Goal: Task Accomplishment & Management: Use online tool/utility

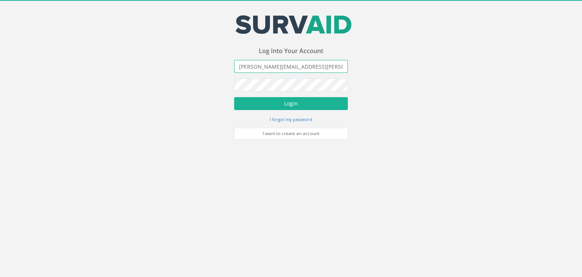
click at [322, 68] on input "[PERSON_NAME][EMAIL_ADDRESS][PERSON_NAME][DOMAIN_NAME]" at bounding box center [291, 66] width 114 height 13
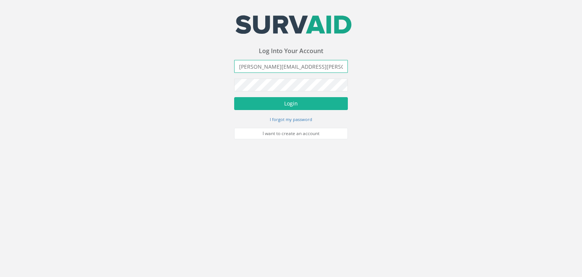
type input "[PERSON_NAME][EMAIL_ADDRESS][PERSON_NAME][DOMAIN_NAME]"
click at [234, 97] on button "Login" at bounding box center [291, 103] width 114 height 13
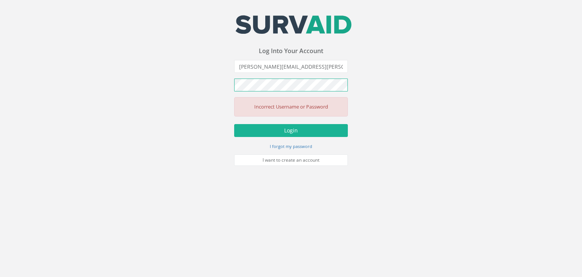
click at [217, 85] on div "Your email address was sucessfully verified - please login below to continue Yo…" at bounding box center [291, 83] width 582 height 166
click at [234, 124] on button "Login" at bounding box center [291, 130] width 114 height 13
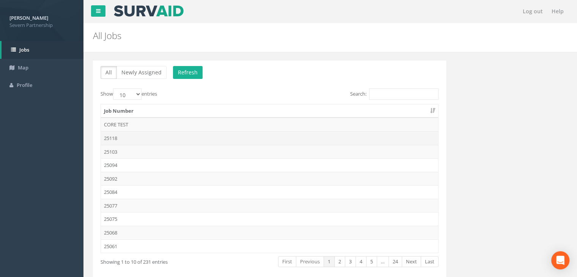
click at [147, 132] on td "25118" at bounding box center [269, 138] width 337 height 14
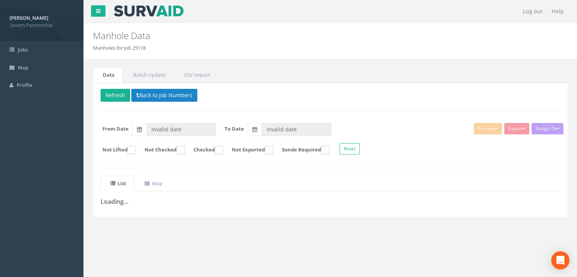
type input "[DATE]"
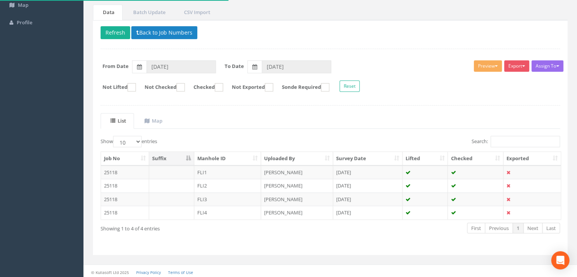
scroll to position [64, 0]
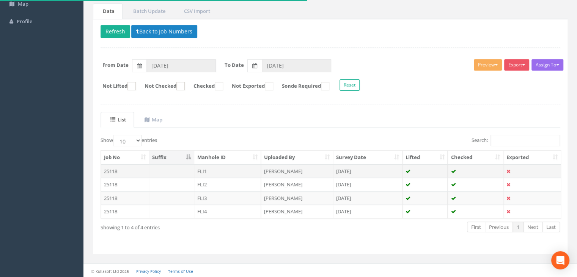
click at [231, 168] on td "FLI1" at bounding box center [227, 171] width 67 height 14
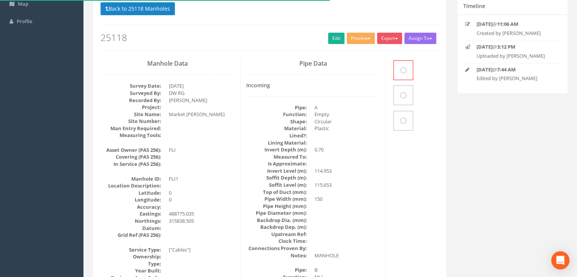
scroll to position [0, 0]
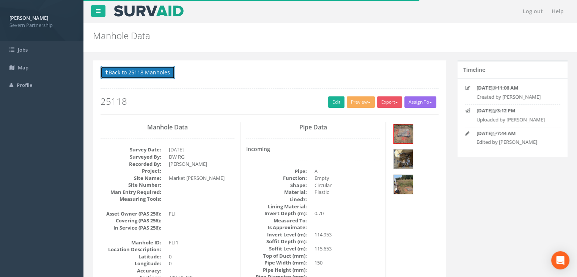
click at [151, 72] on button "Back to 25118 Manholes" at bounding box center [137, 72] width 74 height 13
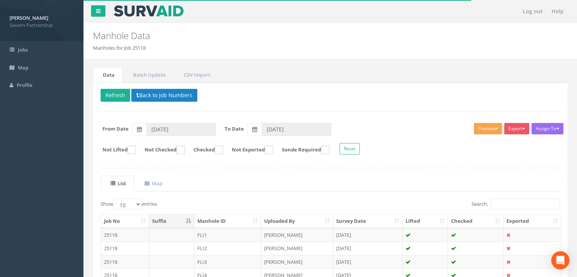
click at [483, 132] on button "Preview" at bounding box center [487, 128] width 28 height 11
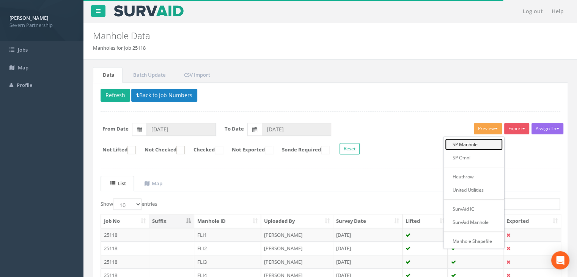
click at [459, 143] on link "SP Manhole" at bounding box center [474, 144] width 58 height 12
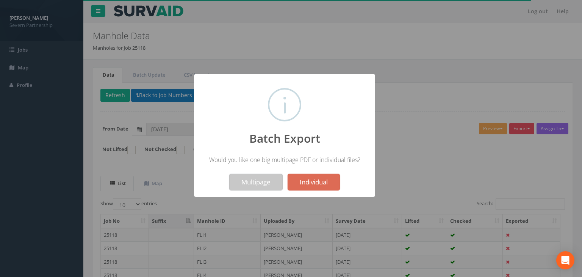
click at [256, 176] on button "Multipage" at bounding box center [255, 182] width 53 height 17
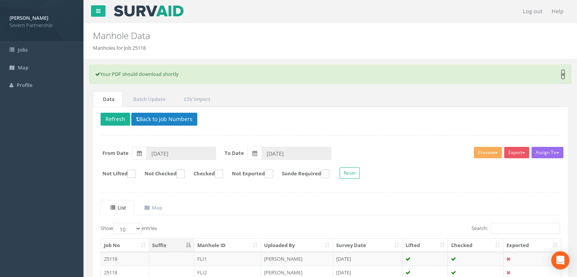
click at [560, 75] on link "×" at bounding box center [562, 75] width 5 height 8
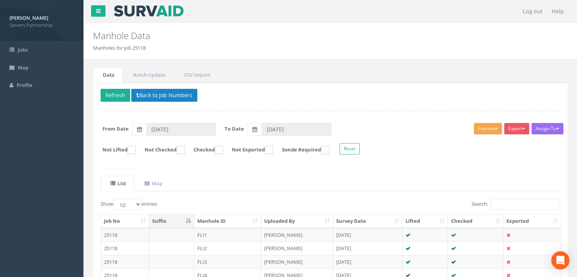
click at [476, 124] on button "Preview" at bounding box center [487, 128] width 28 height 11
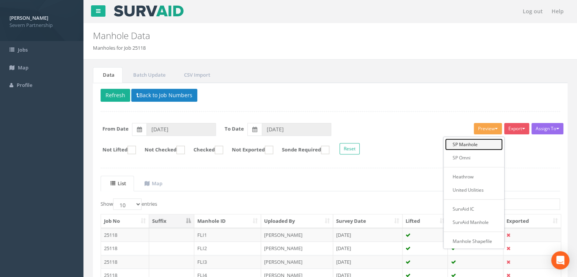
click at [462, 140] on link "SP Manhole" at bounding box center [474, 144] width 58 height 12
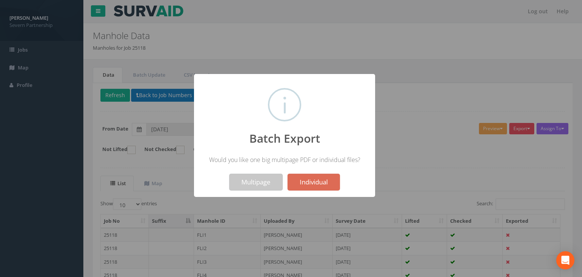
click at [251, 180] on button "Multipage" at bounding box center [255, 182] width 53 height 17
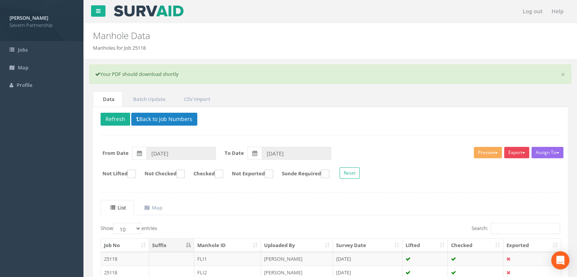
click at [514, 155] on button "Export" at bounding box center [516, 152] width 25 height 11
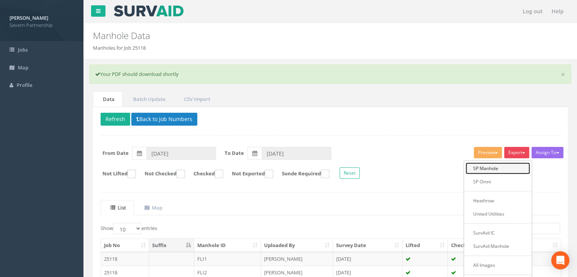
click at [503, 164] on link "SP Manhole" at bounding box center [497, 168] width 64 height 12
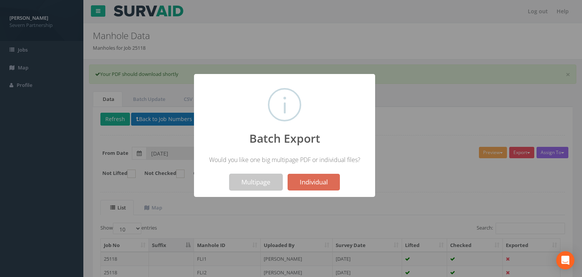
click at [249, 179] on button "Multipage" at bounding box center [255, 182] width 53 height 17
